Goal: Task Accomplishment & Management: Use online tool/utility

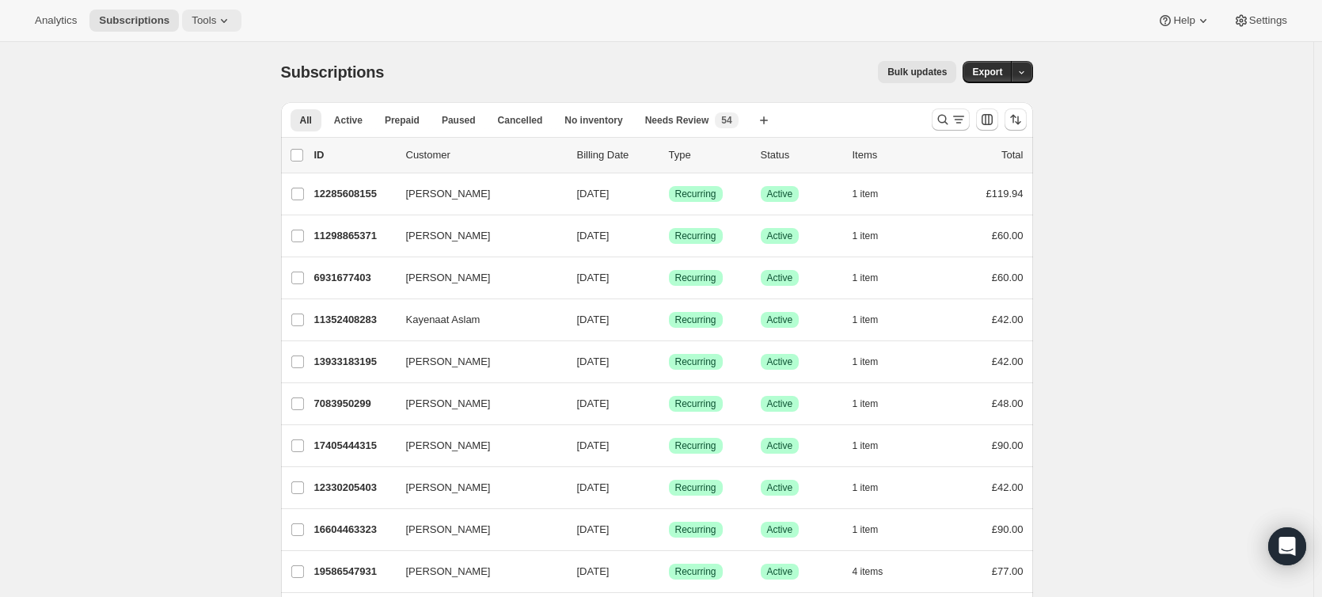
click at [193, 14] on span "Tools" at bounding box center [204, 20] width 25 height 13
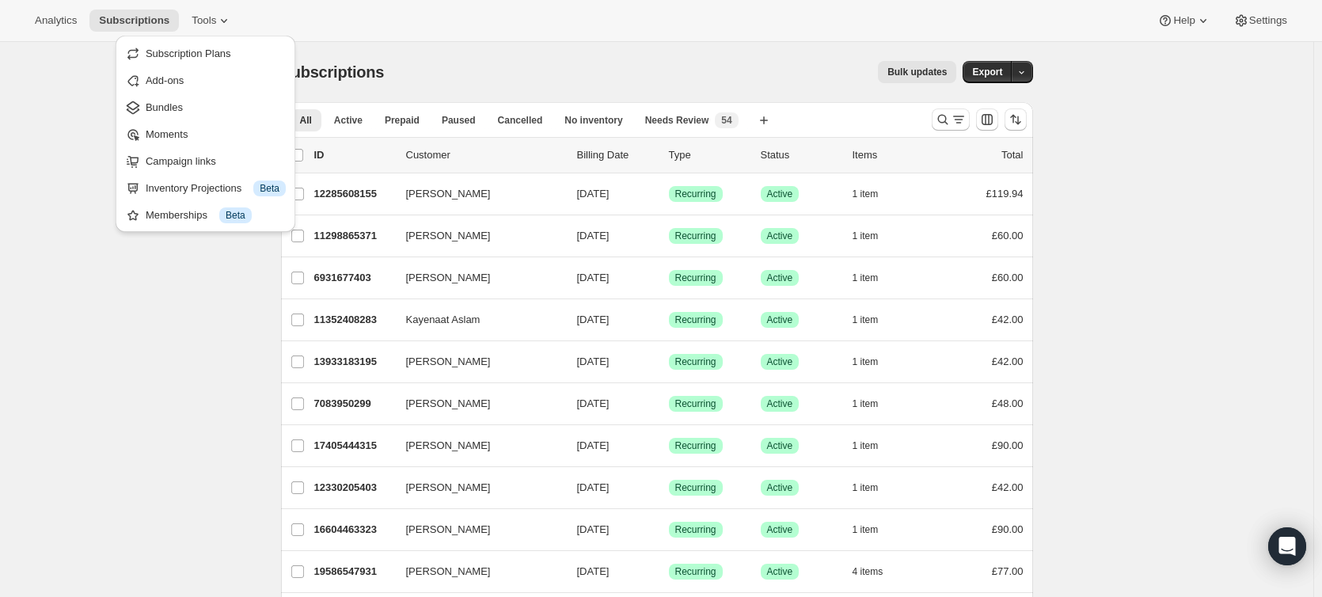
click at [283, 5] on div "Analytics Subscriptions Tools Help Settings" at bounding box center [661, 21] width 1322 height 42
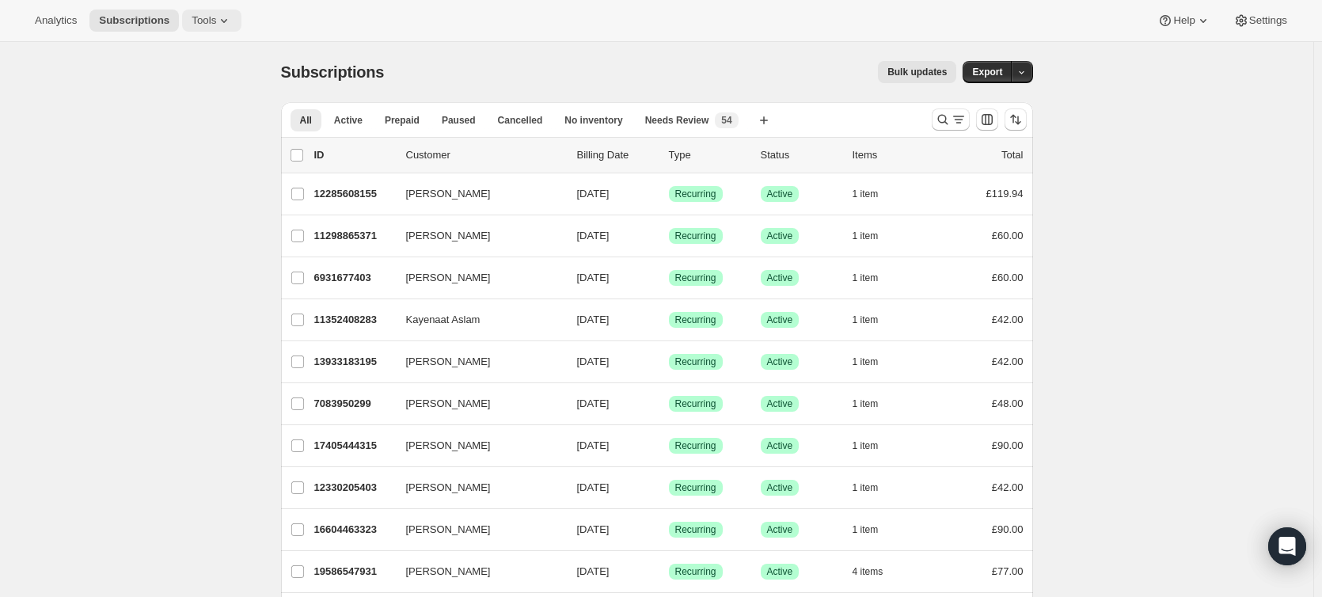
click at [201, 21] on span "Tools" at bounding box center [204, 20] width 25 height 13
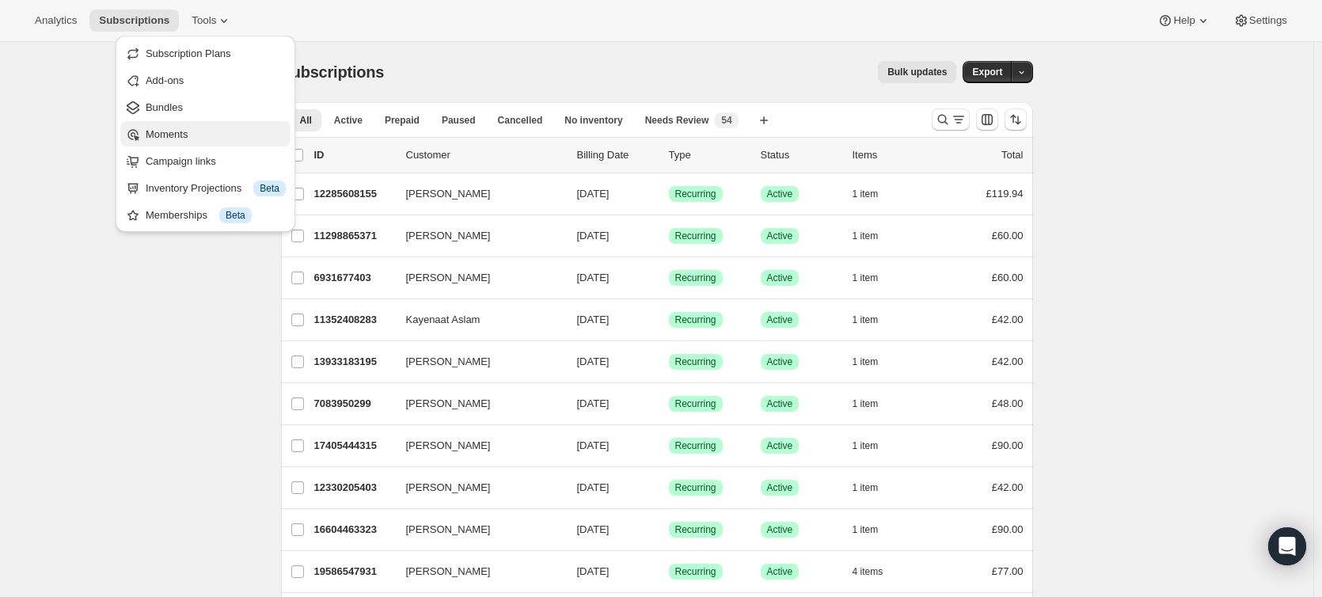
click at [182, 132] on span "Moments" at bounding box center [167, 134] width 42 height 12
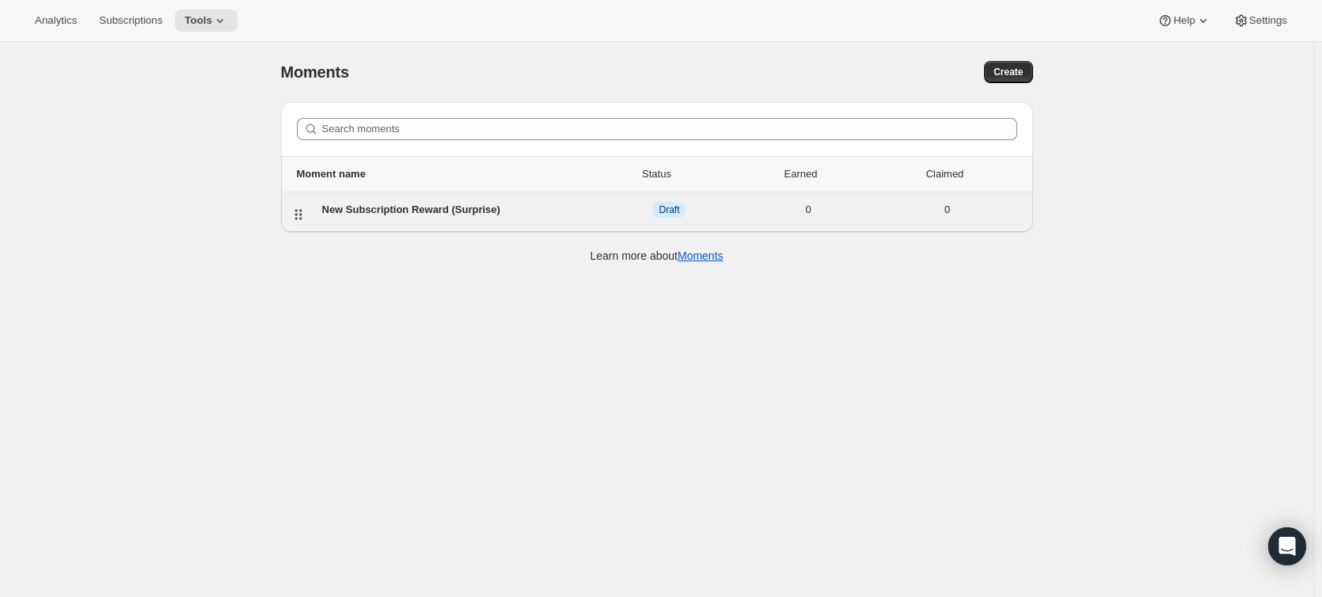
click at [508, 210] on div "New Subscription Reward (Surprise)" at bounding box center [461, 210] width 278 height 16
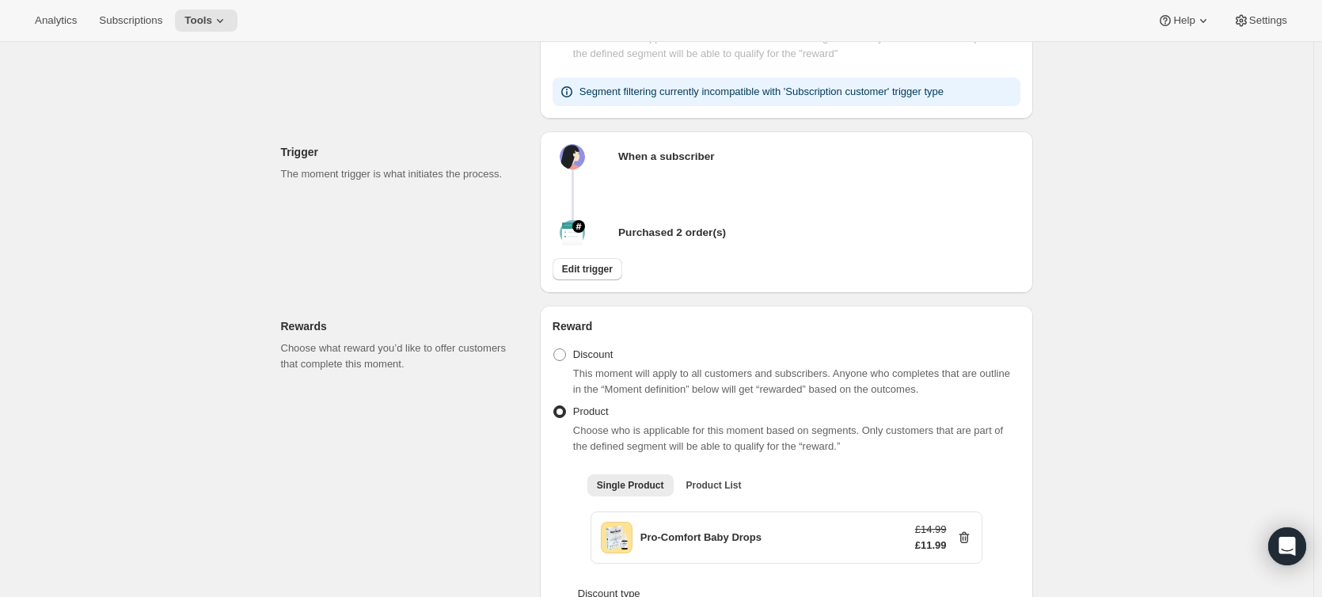
scroll to position [237, 0]
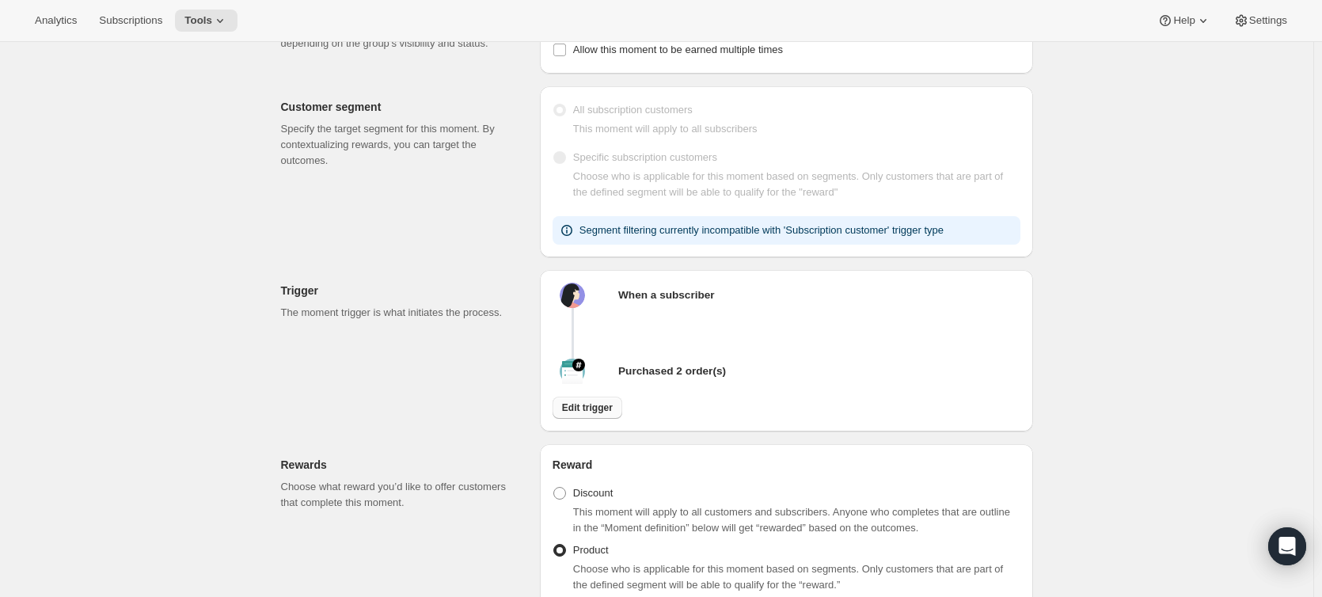
click at [596, 412] on span "Edit trigger" at bounding box center [587, 407] width 51 height 13
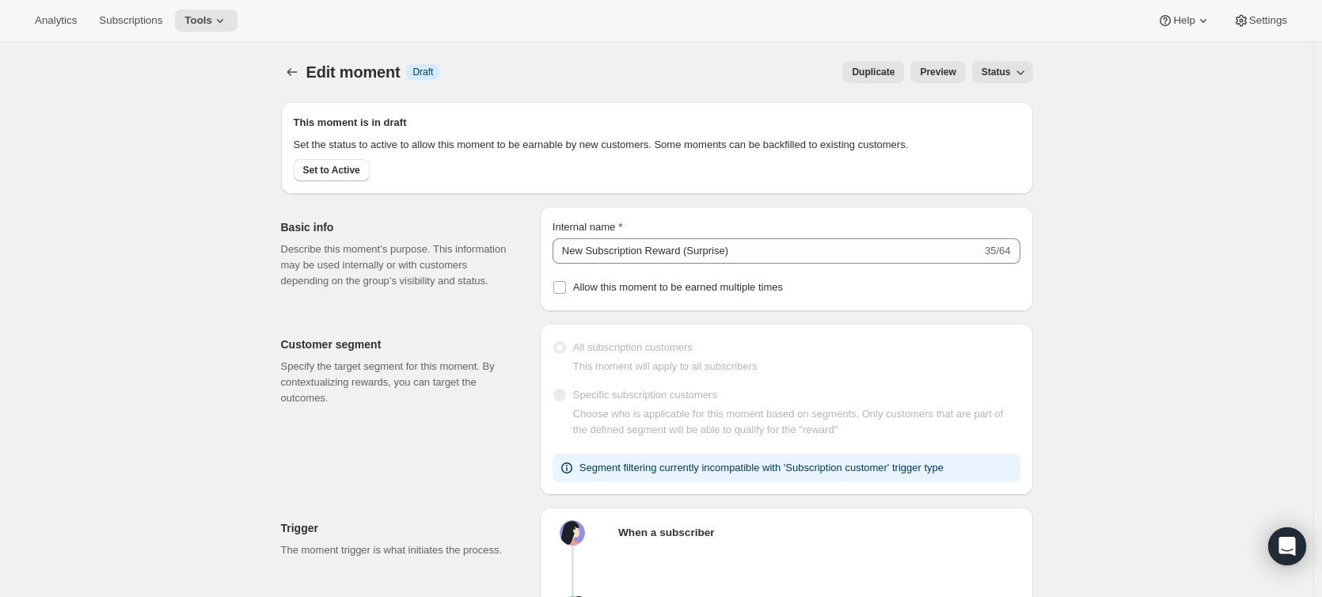
select select "days"
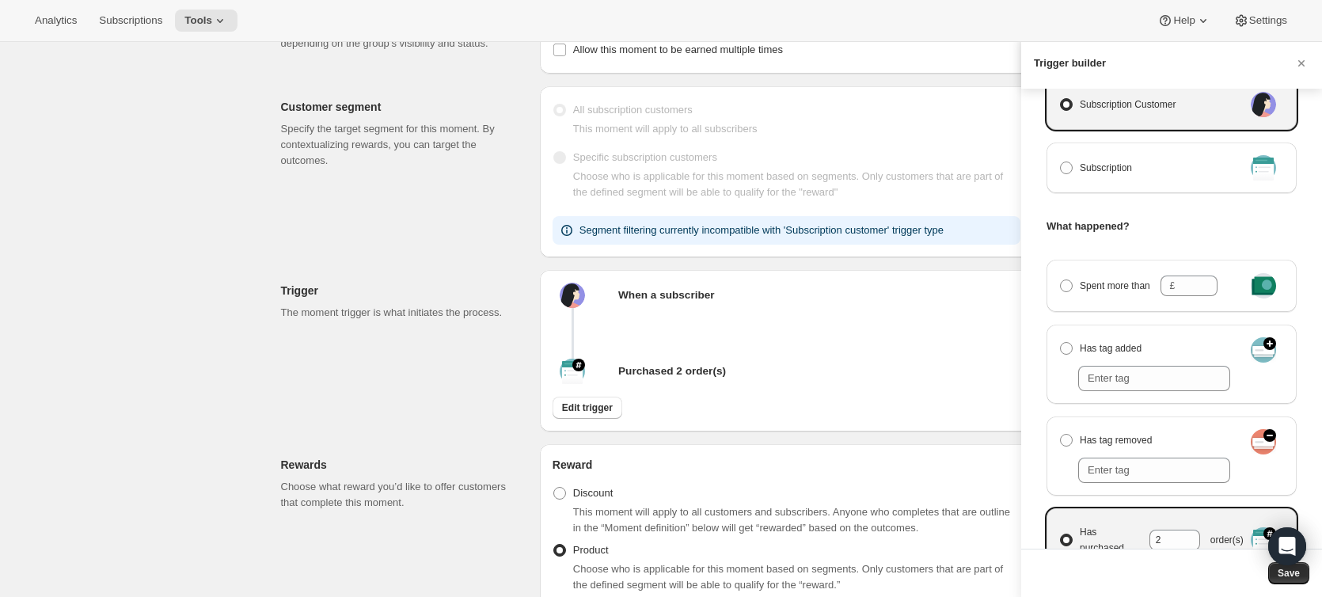
scroll to position [158, 0]
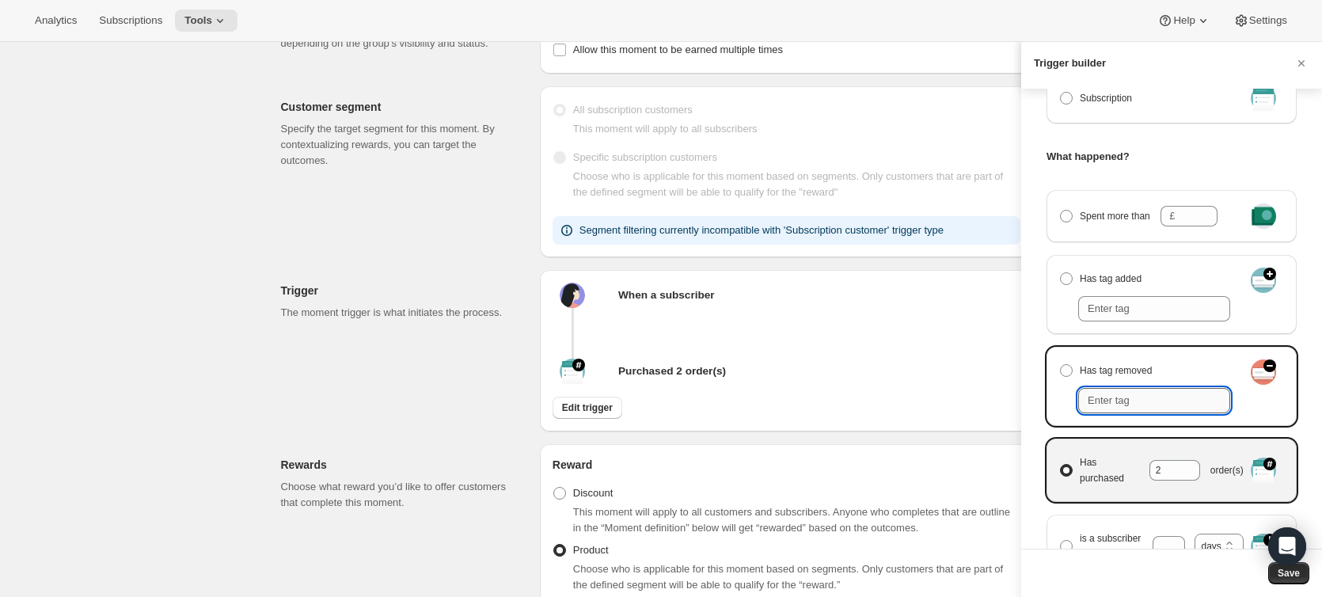
click at [1168, 394] on input "Manage moment triggers" at bounding box center [1154, 400] width 152 height 25
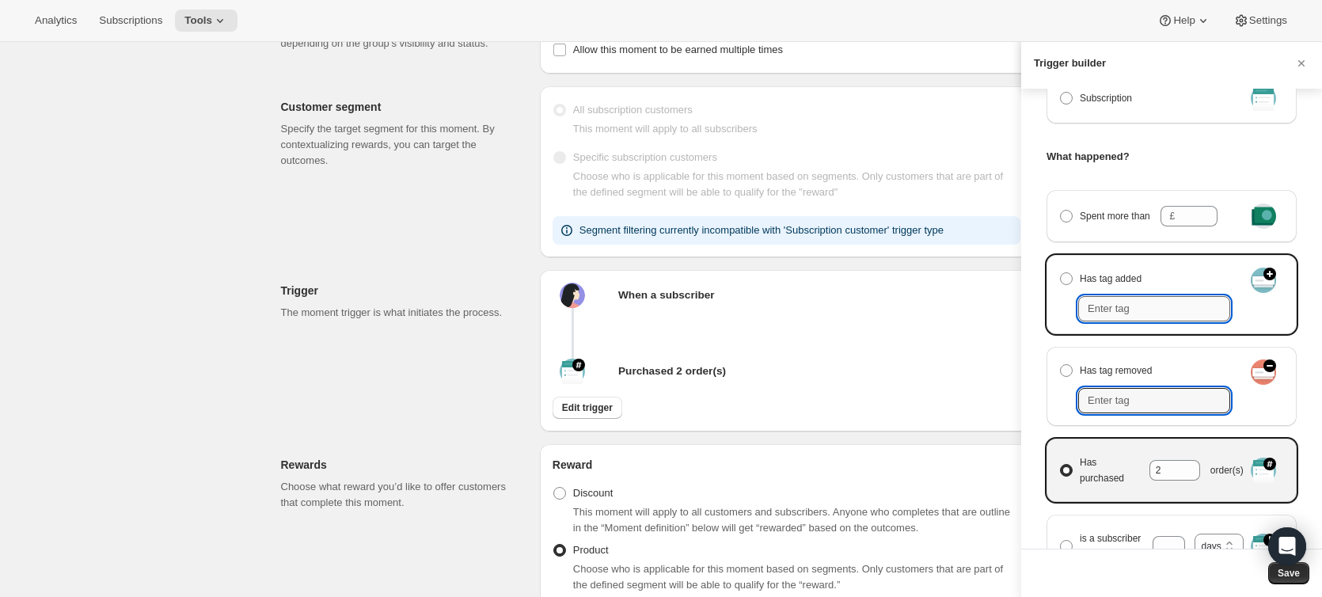
click at [1176, 307] on input "Manage moment triggers" at bounding box center [1154, 308] width 152 height 25
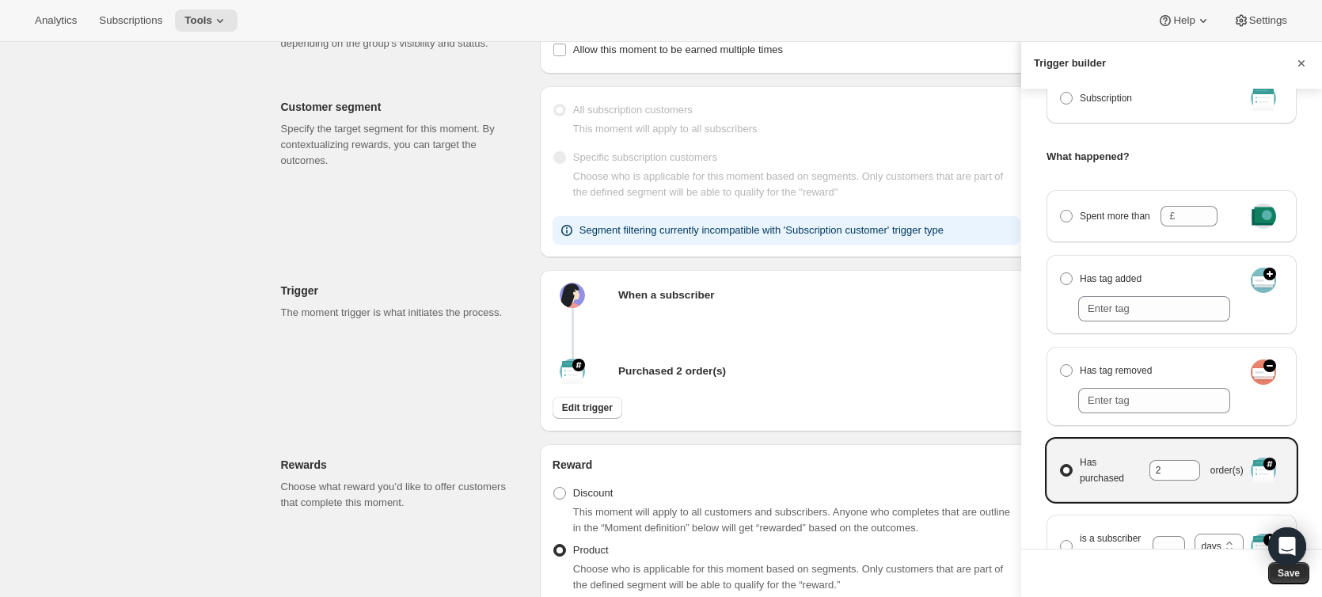
click at [1301, 64] on icon "Cancel" at bounding box center [1302, 63] width 16 height 16
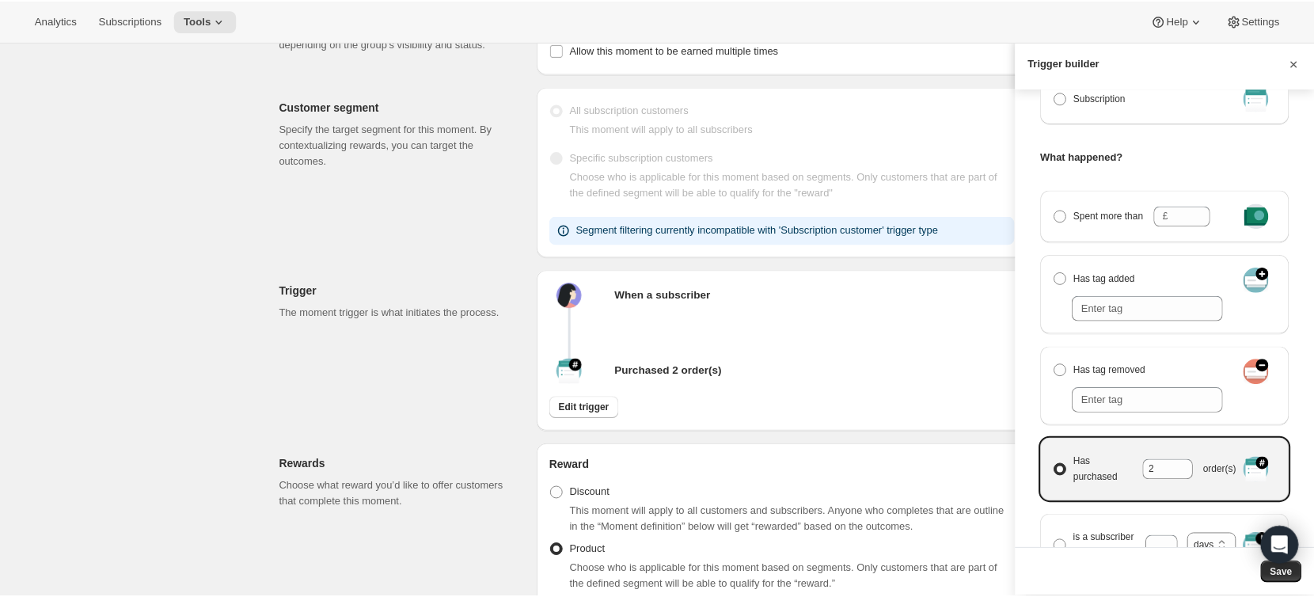
scroll to position [237, 0]
